Goal: Information Seeking & Learning: Learn about a topic

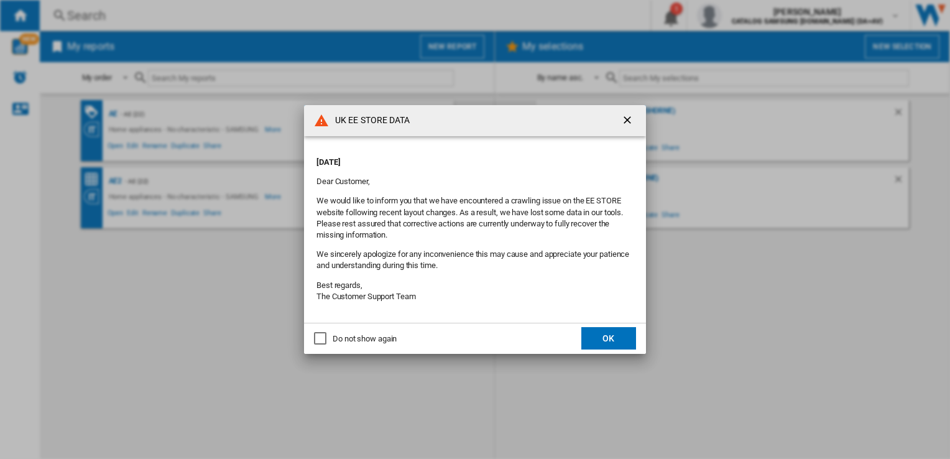
click at [611, 336] on button "OK" at bounding box center [609, 338] width 55 height 22
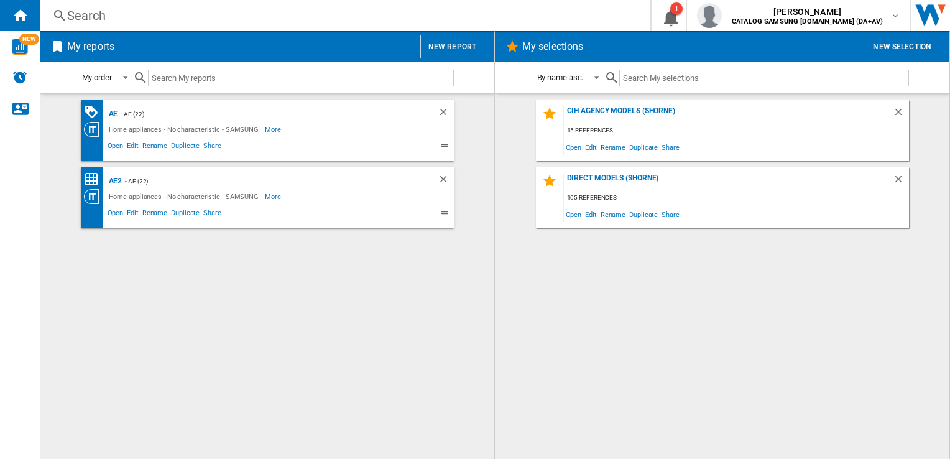
click at [175, 16] on div "Search" at bounding box center [342, 15] width 551 height 17
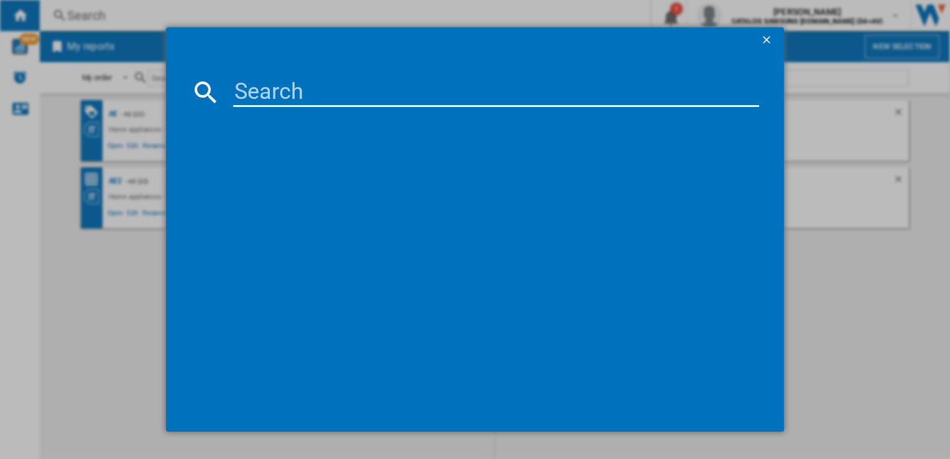
click at [286, 95] on input at bounding box center [496, 92] width 526 height 30
click at [356, 90] on input at bounding box center [496, 92] width 526 height 30
paste input "WW11DG5B25AEEU"
type input "WW11DG5B25AEEU"
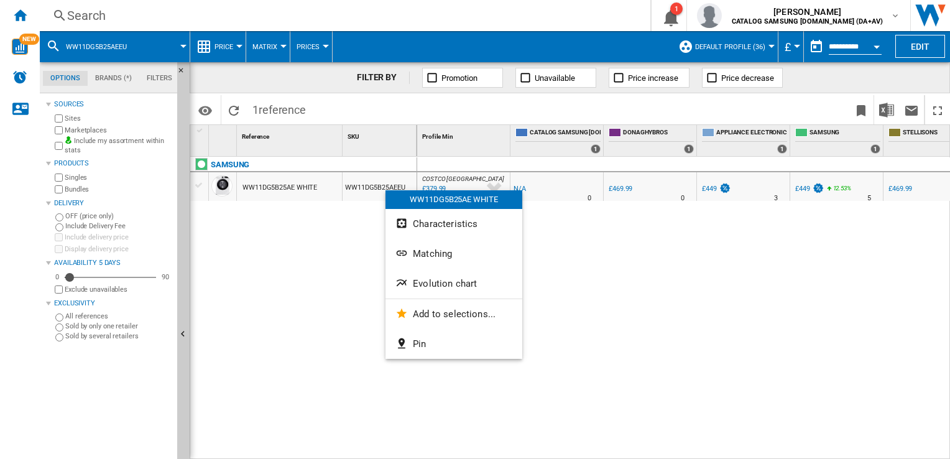
click at [236, 47] on div at bounding box center [475, 229] width 950 height 459
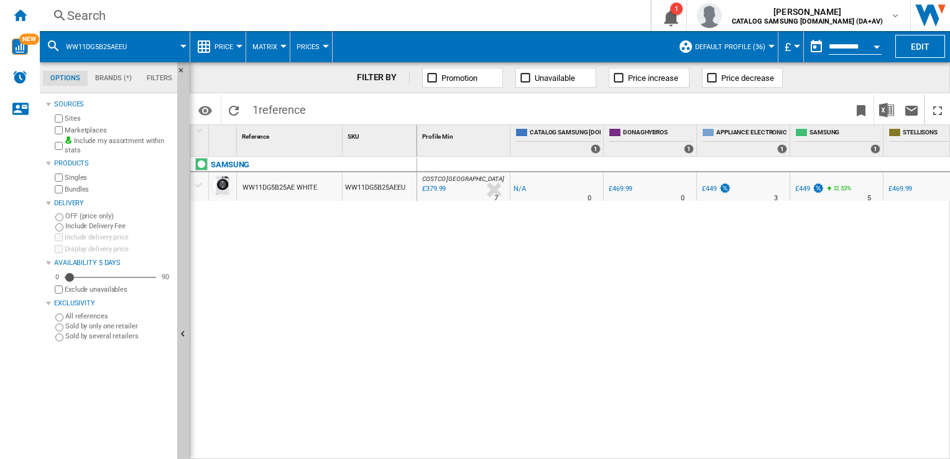
click at [236, 47] on div at bounding box center [239, 46] width 6 height 3
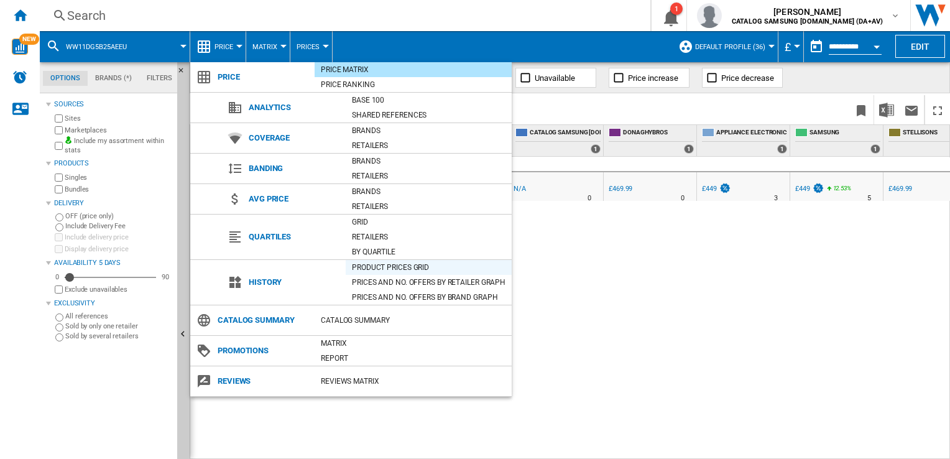
click at [388, 262] on div "Product prices grid" at bounding box center [429, 267] width 166 height 12
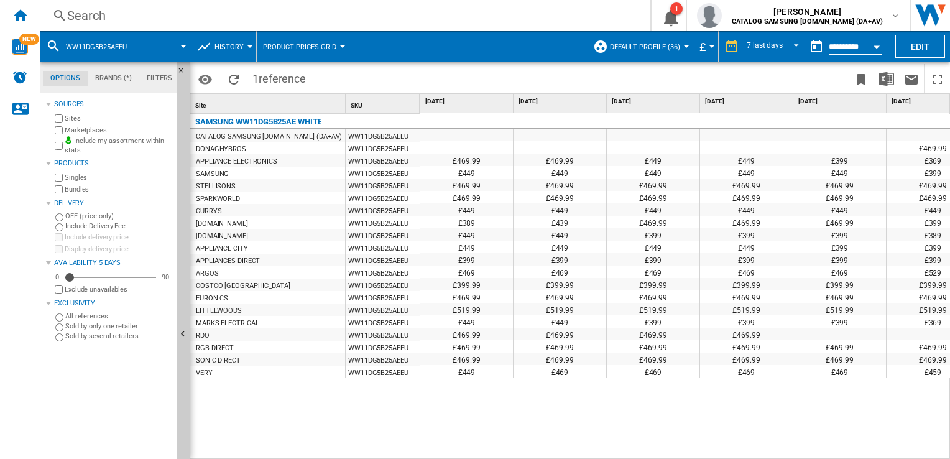
scroll to position [0, 215]
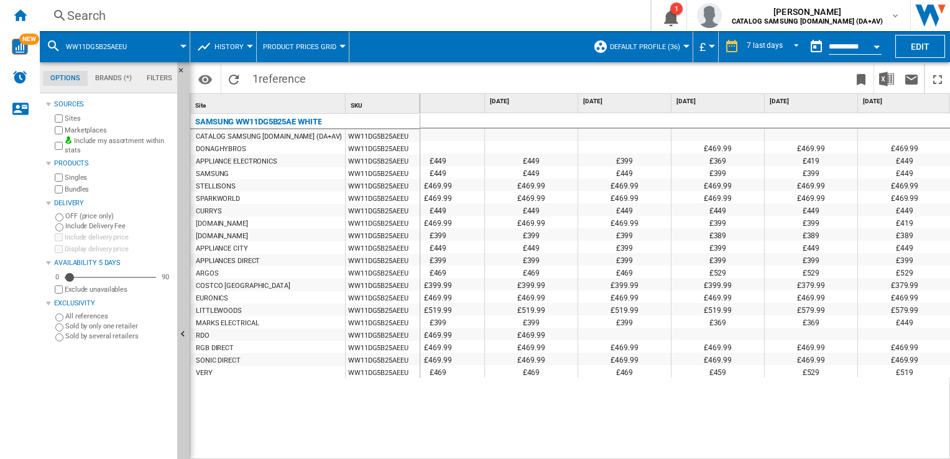
drag, startPoint x: 657, startPoint y: 453, endPoint x: 722, endPoint y: 455, distance: 65.4
click at [722, 455] on div "£469.99 £469.99 £469.99 £469.99 £469.99 £449 £449 £399 £369 £419 £449 £449 £449…" at bounding box center [685, 286] width 531 height 347
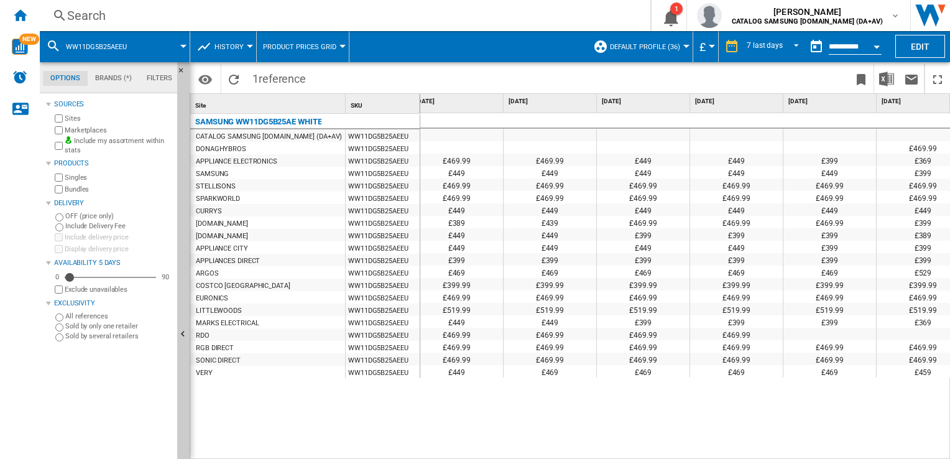
scroll to position [0, 0]
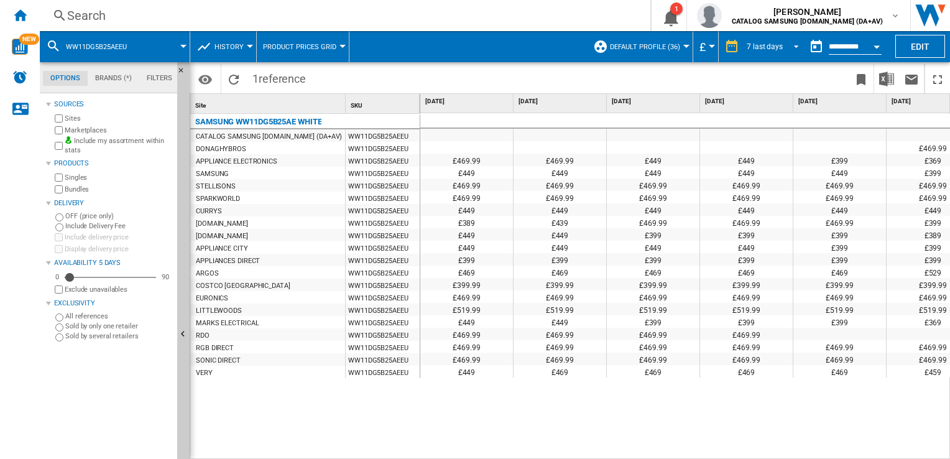
click at [792, 44] on span "REPORTS.WIZARD.STEPS.REPORT.STEPS.REPORT_OPTIONS.PERIOD: 7 last days" at bounding box center [793, 45] width 15 height 11
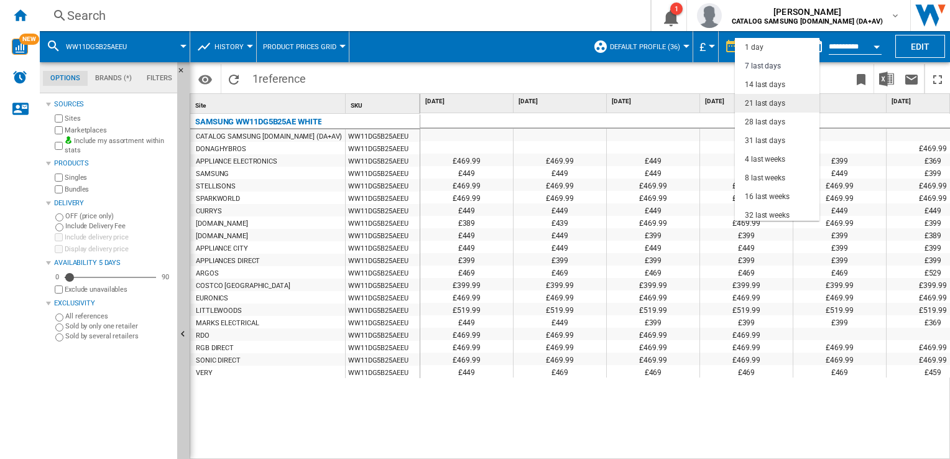
scroll to position [18, 0]
click at [764, 66] on div "14 last days" at bounding box center [765, 67] width 40 height 11
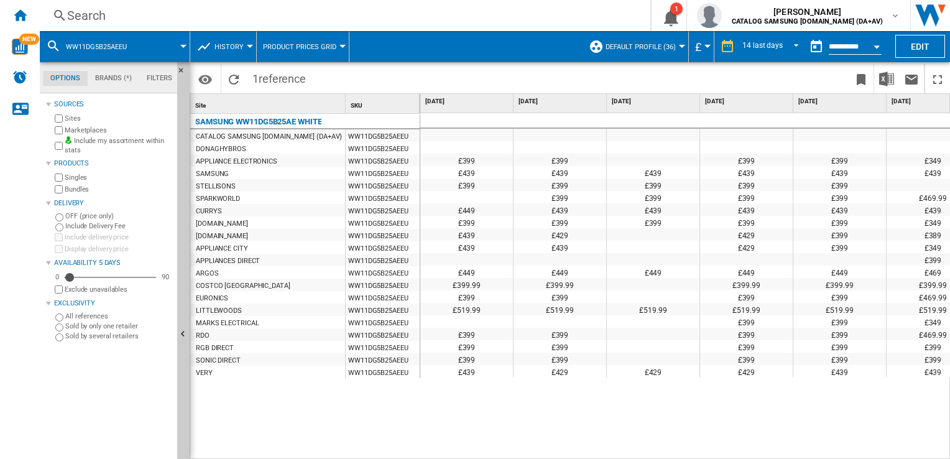
click at [844, 234] on div "£399" at bounding box center [840, 234] width 93 height 12
